Goal: Information Seeking & Learning: Understand process/instructions

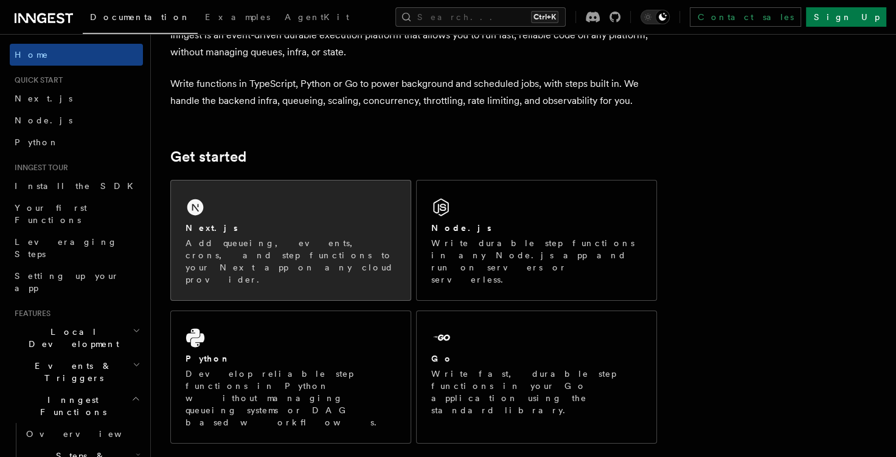
click at [269, 218] on div "Next.js Add queueing, events, crons, and step functions to your Next app on any…" at bounding box center [291, 241] width 240 height 120
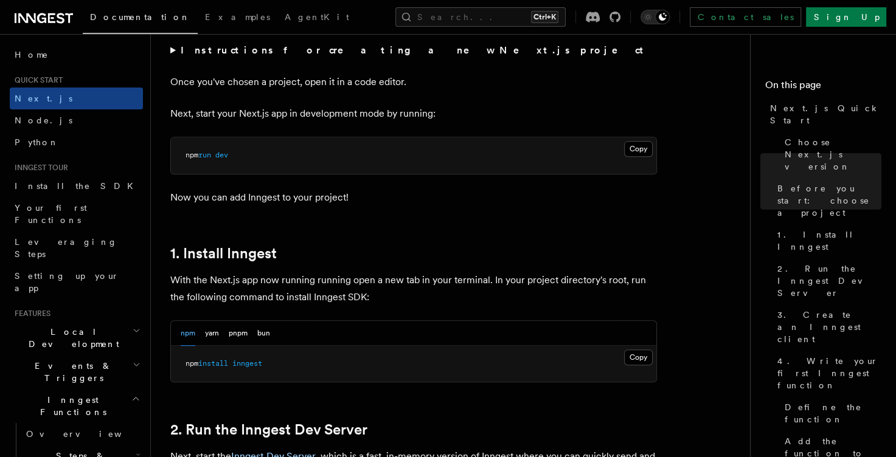
scroll to position [511, 0]
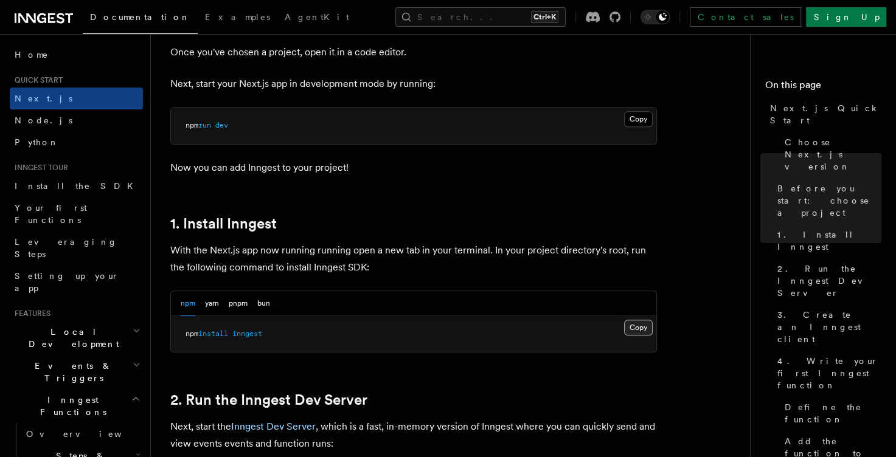
click at [633, 328] on button "Copy Copied" at bounding box center [638, 328] width 29 height 16
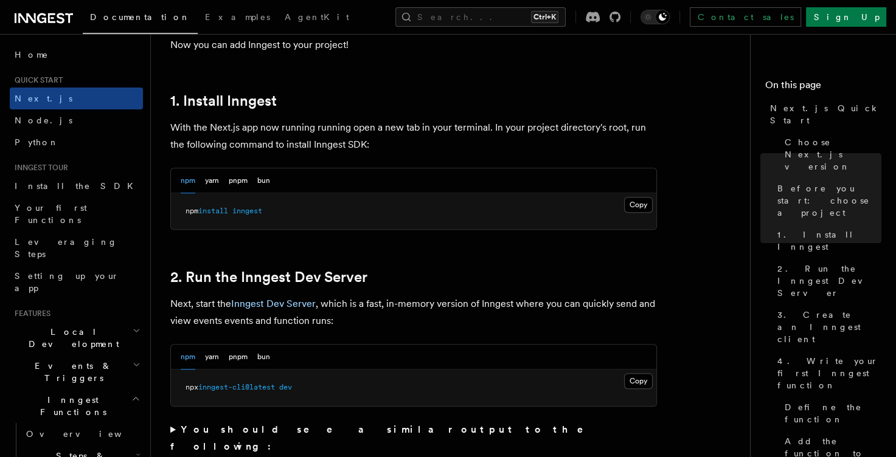
scroll to position [657, 0]
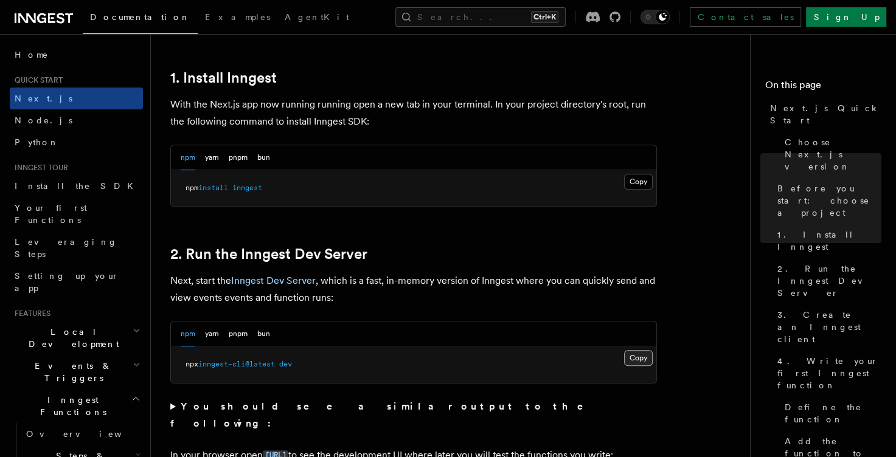
click at [641, 360] on button "Copy Copied" at bounding box center [638, 358] width 29 height 16
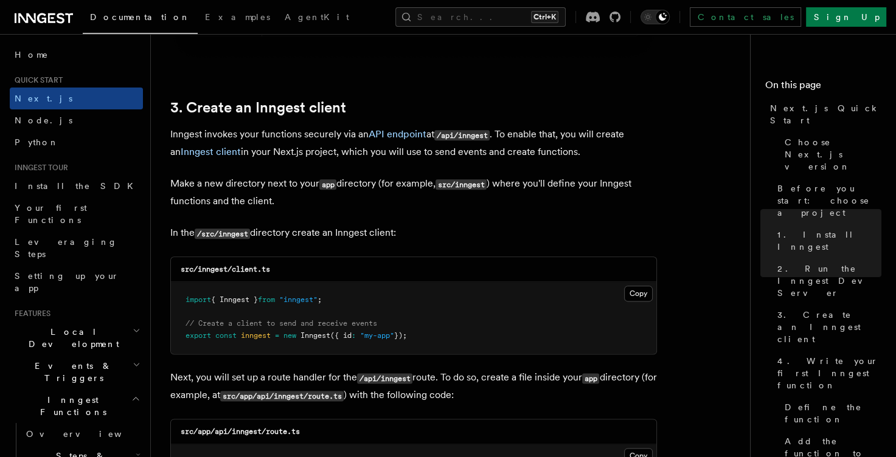
scroll to position [1387, 0]
click at [237, 230] on code "/src/inngest" at bounding box center [222, 233] width 55 height 10
copy code "inngest"
drag, startPoint x: 632, startPoint y: 288, endPoint x: 620, endPoint y: 313, distance: 28.6
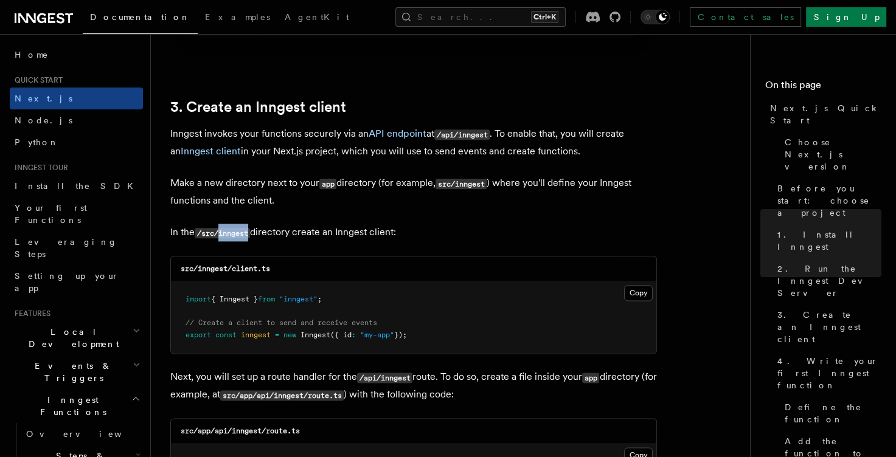
click at [633, 289] on button "Copy Copied" at bounding box center [638, 293] width 29 height 16
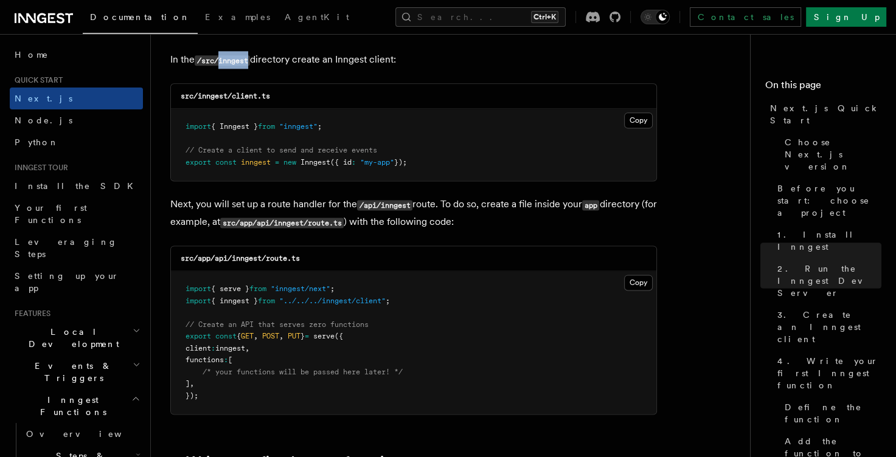
scroll to position [1605, 0]
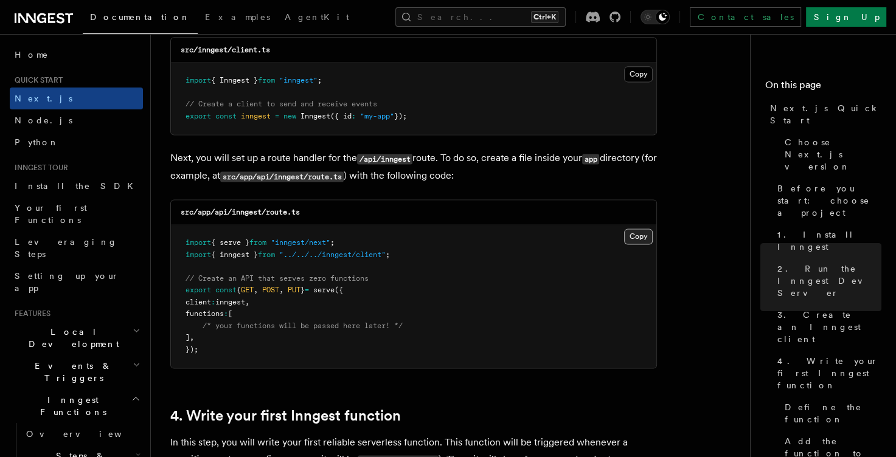
click at [638, 237] on button "Copy Copied" at bounding box center [638, 237] width 29 height 16
click at [243, 211] on code "src/app/api/inngest/route.ts" at bounding box center [240, 212] width 119 height 9
click at [244, 211] on code "src/app/api/inngest/route.ts" at bounding box center [240, 212] width 119 height 9
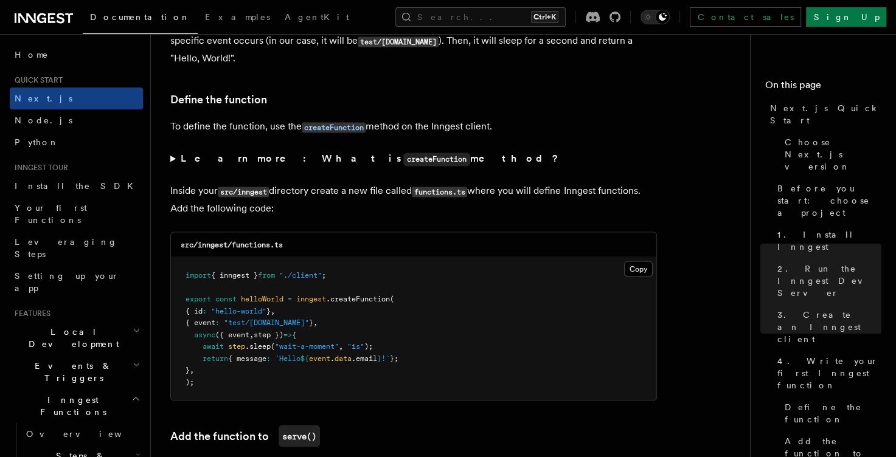
scroll to position [2043, 0]
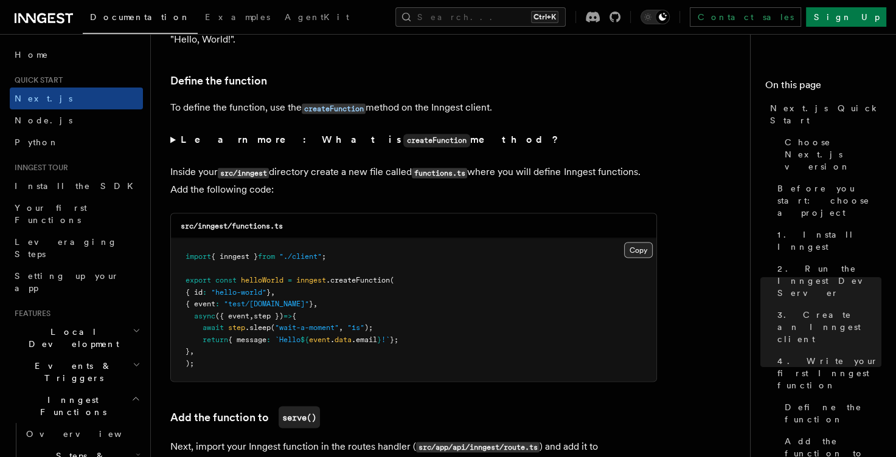
click at [629, 255] on button "Copy Copied" at bounding box center [638, 250] width 29 height 16
click at [245, 220] on div "src/inngest/functions.ts" at bounding box center [413, 225] width 485 height 25
click at [249, 230] on code "src/inngest/functions.ts" at bounding box center [232, 225] width 102 height 9
copy code "functions"
